Goal: Transaction & Acquisition: Purchase product/service

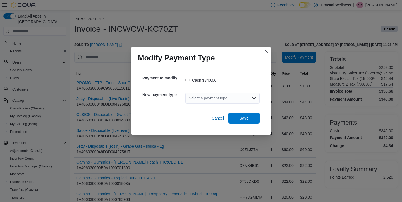
click at [241, 100] on div "Select a payment type" at bounding box center [222, 98] width 74 height 11
click at [235, 108] on span "Credit Card" at bounding box center [225, 108] width 61 height 6
click at [250, 116] on span "Save" at bounding box center [244, 117] width 25 height 11
